Goal: Task Accomplishment & Management: Use online tool/utility

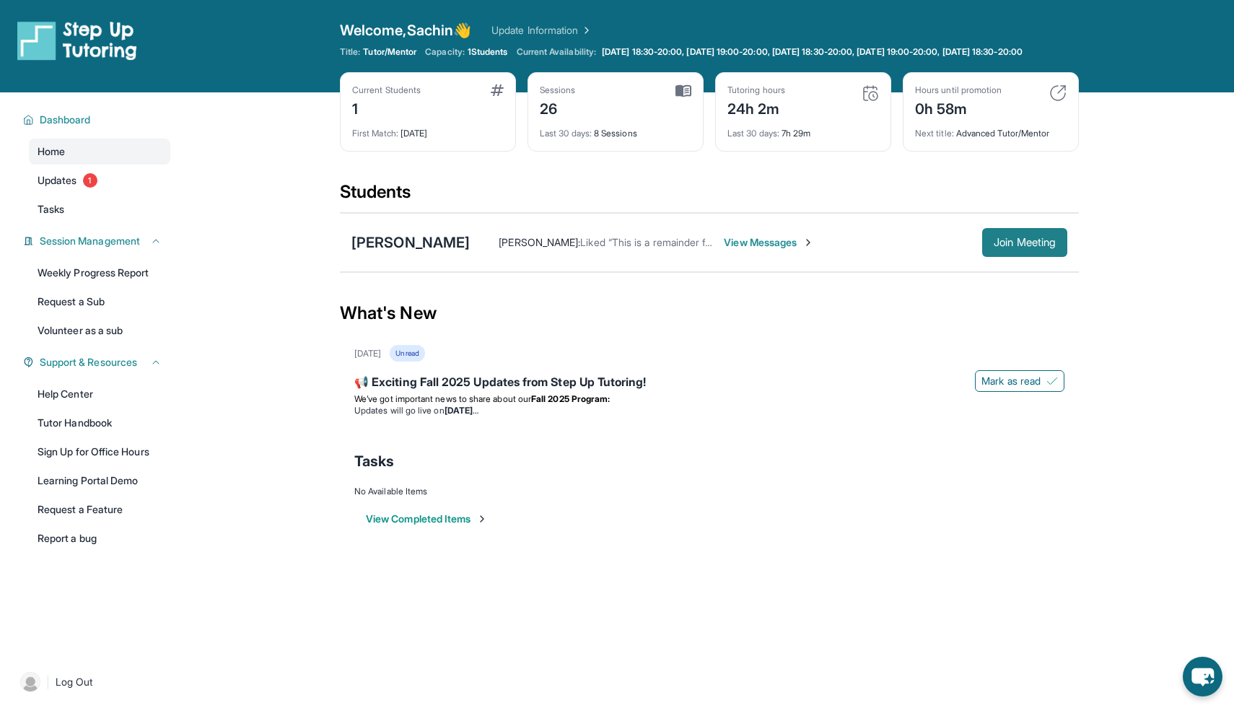
click at [1002, 247] on span "Join Meeting" at bounding box center [1024, 242] width 62 height 9
click at [60, 188] on span "Updates" at bounding box center [58, 180] width 40 height 14
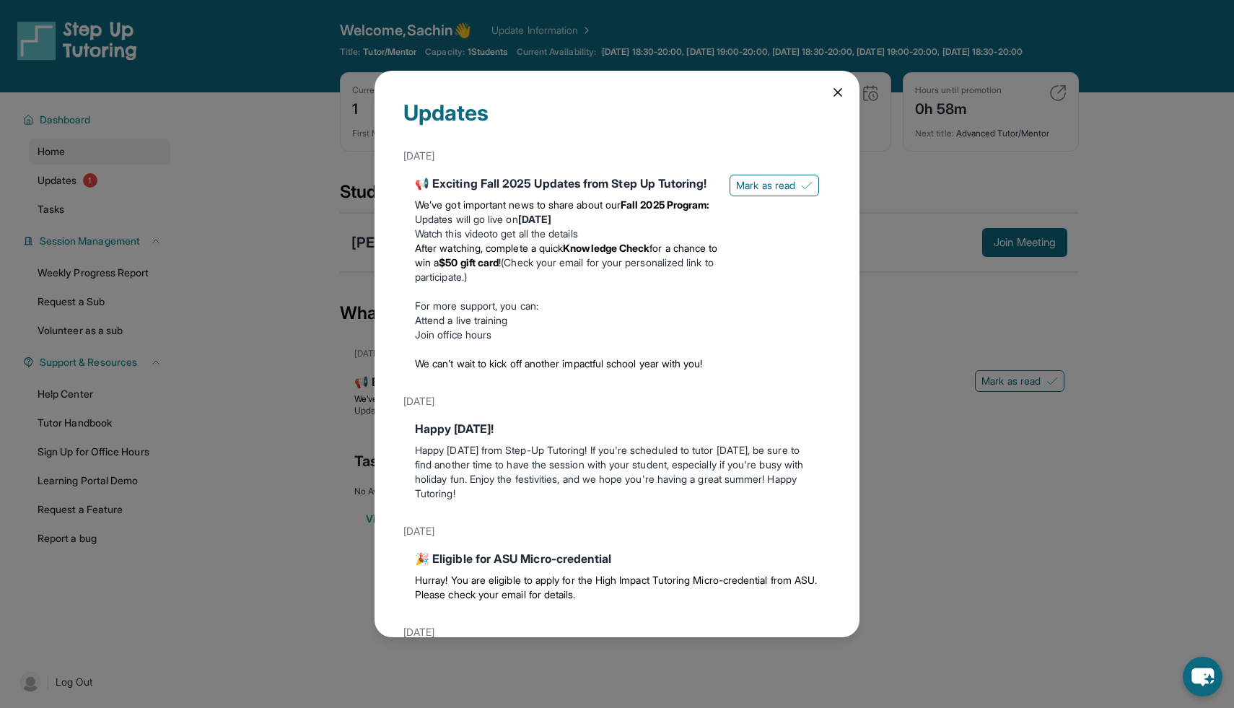
click at [835, 93] on icon at bounding box center [837, 92] width 14 height 14
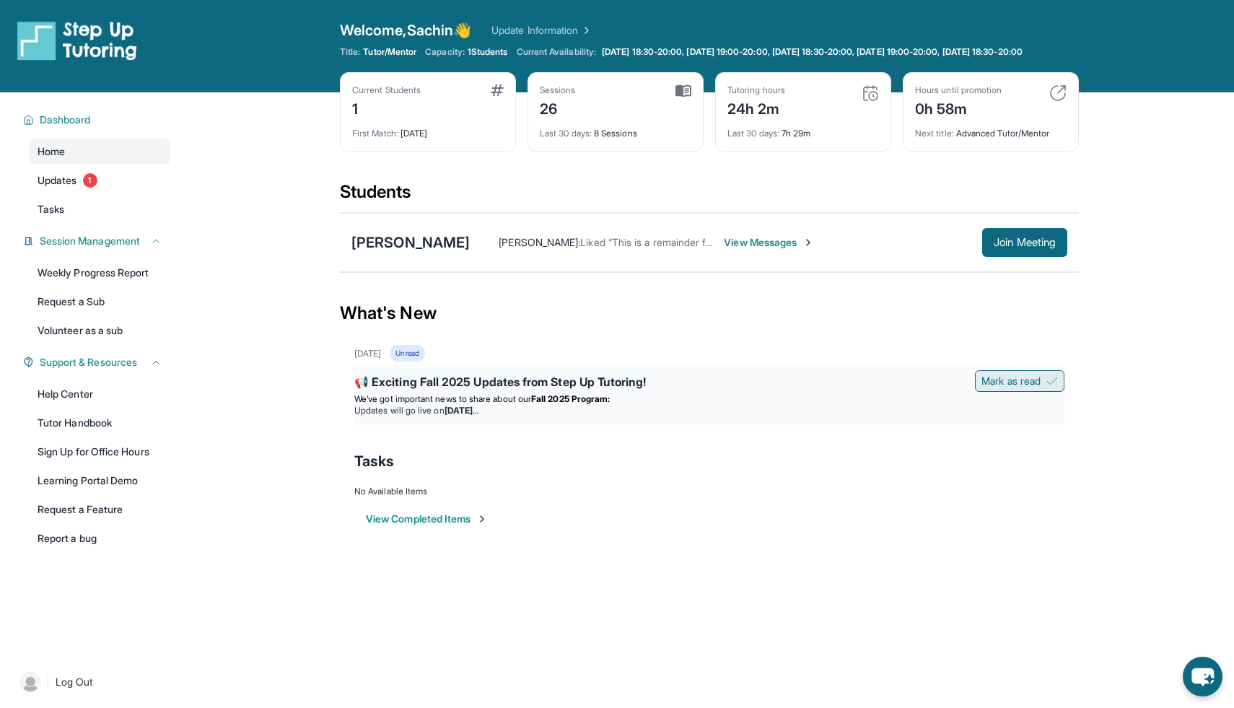
click at [1013, 388] on span "Mark as read" at bounding box center [1010, 381] width 59 height 14
